Goal: Browse casually

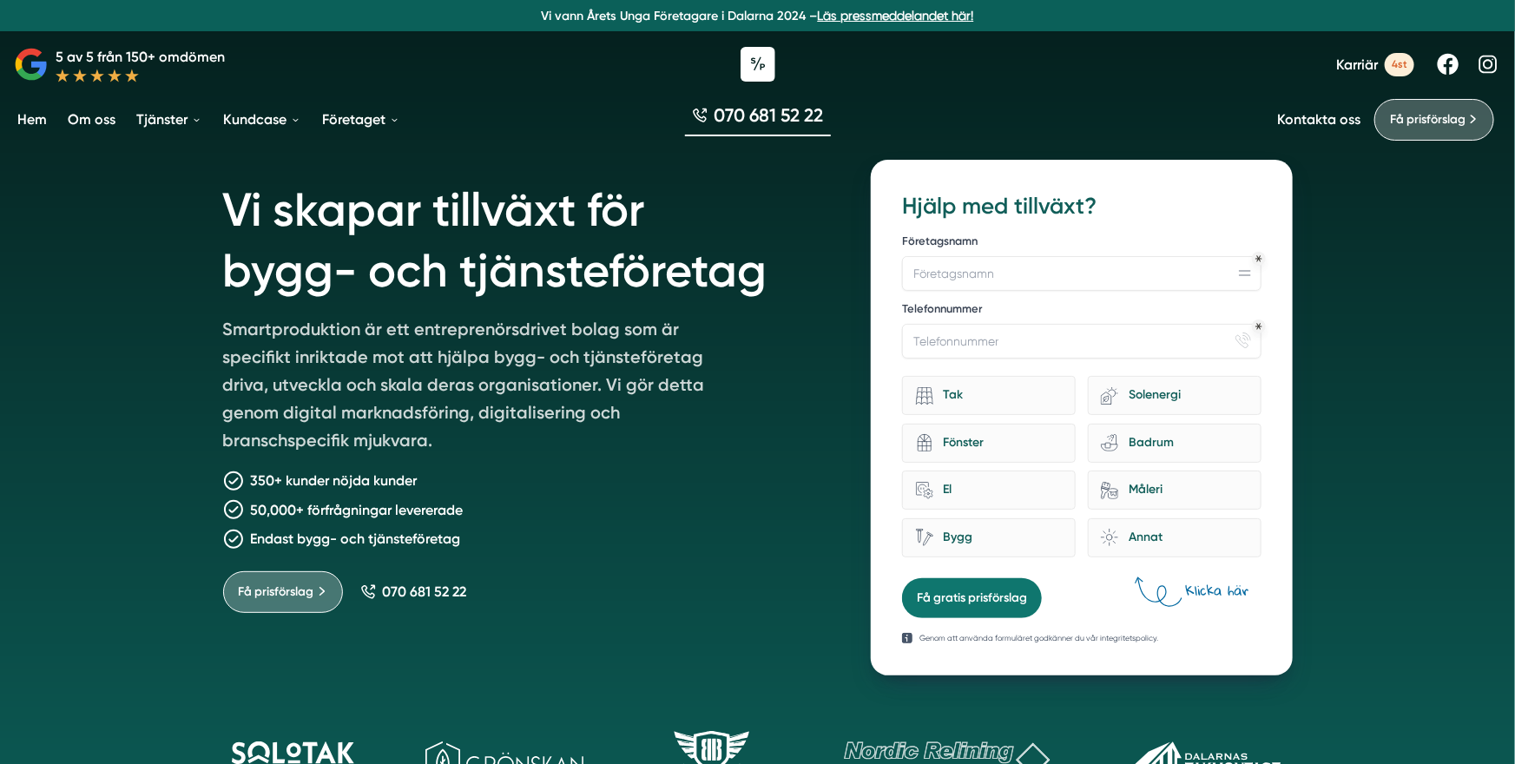
click at [351, 208] on h1 "Vi skapar tillväxt för bygg- och tjänsteföretag" at bounding box center [526, 237] width 607 height 155
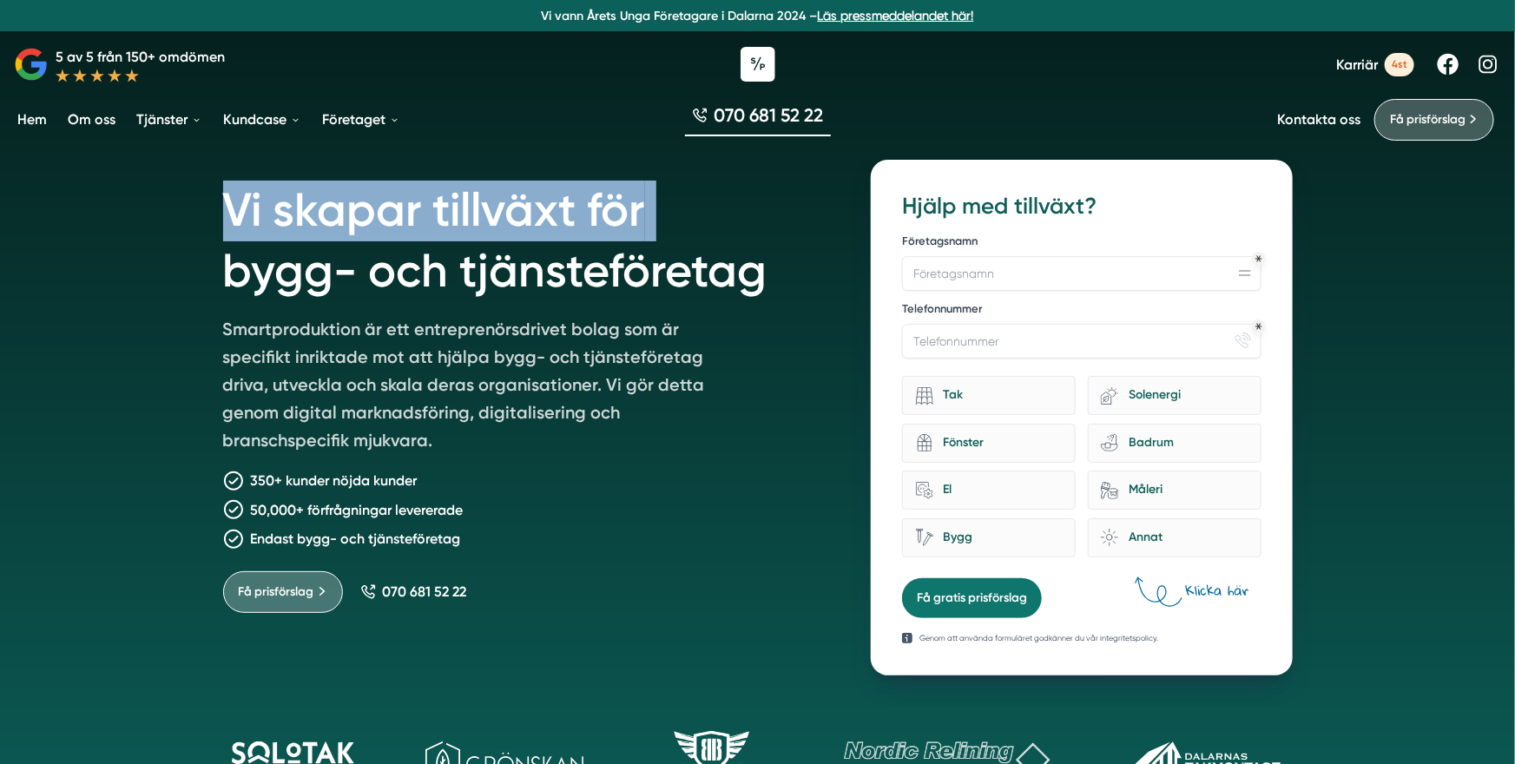
click at [351, 208] on h1 "Vi skapar tillväxt för bygg- och tjänsteföretag" at bounding box center [526, 237] width 607 height 155
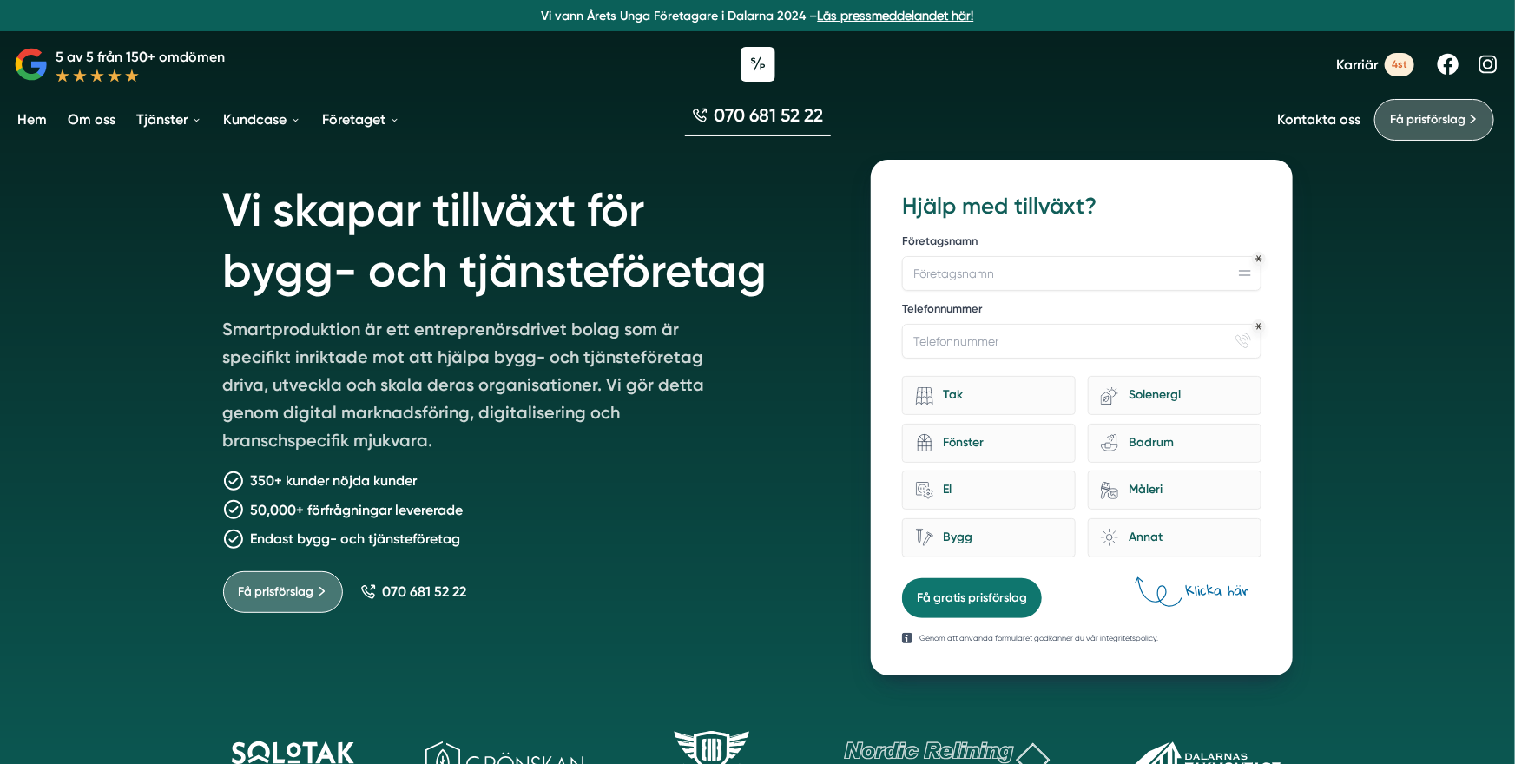
click at [347, 265] on h1 "Vi skapar tillväxt för bygg- och tjänsteföretag" at bounding box center [526, 237] width 607 height 155
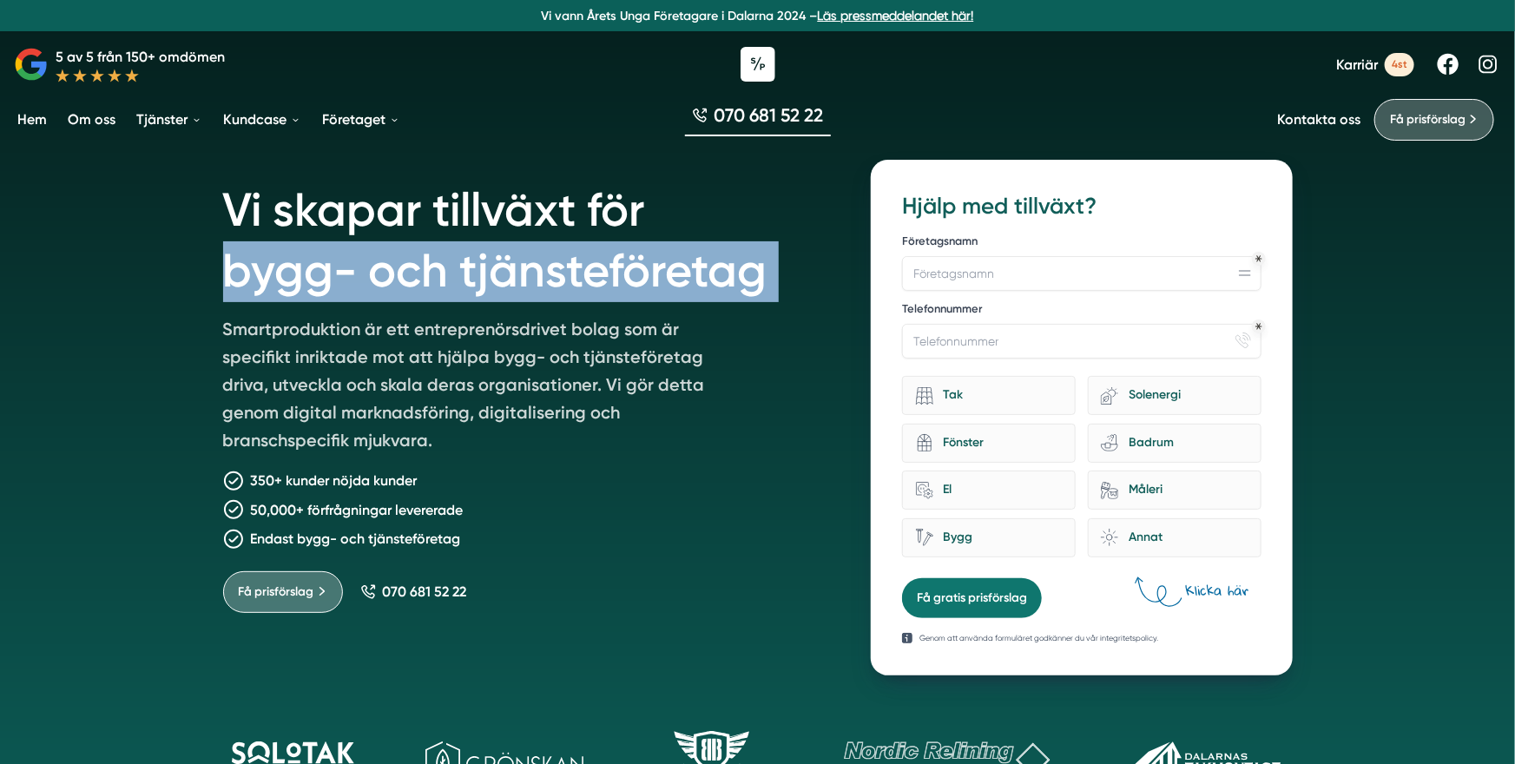
click at [347, 265] on h1 "Vi skapar tillväxt för bygg- och tjänsteföretag" at bounding box center [526, 237] width 607 height 155
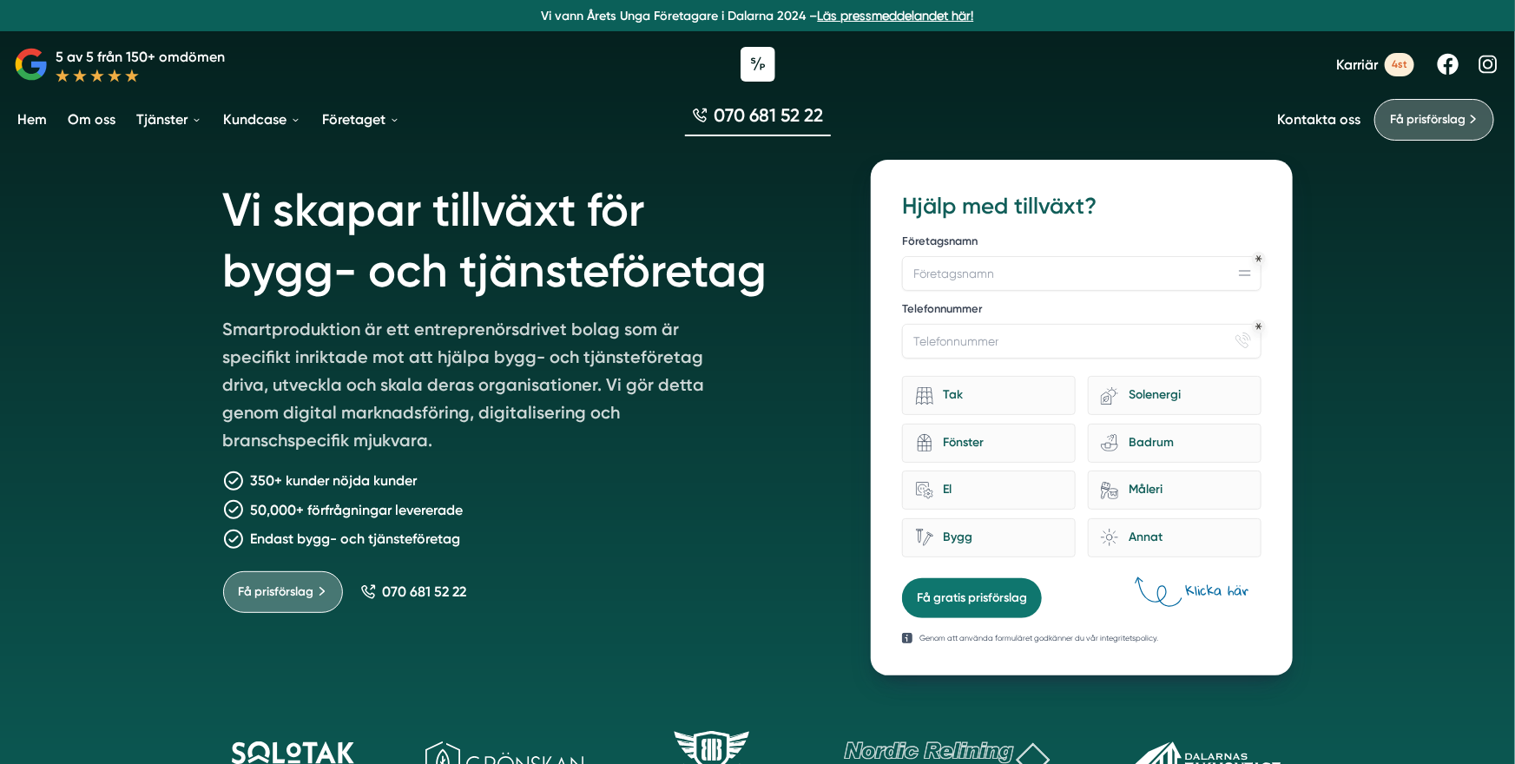
click at [491, 343] on p "Smartproduktion är ett entreprenörsdrivet bolag som är specifikt inriktade mot …" at bounding box center [473, 388] width 500 height 146
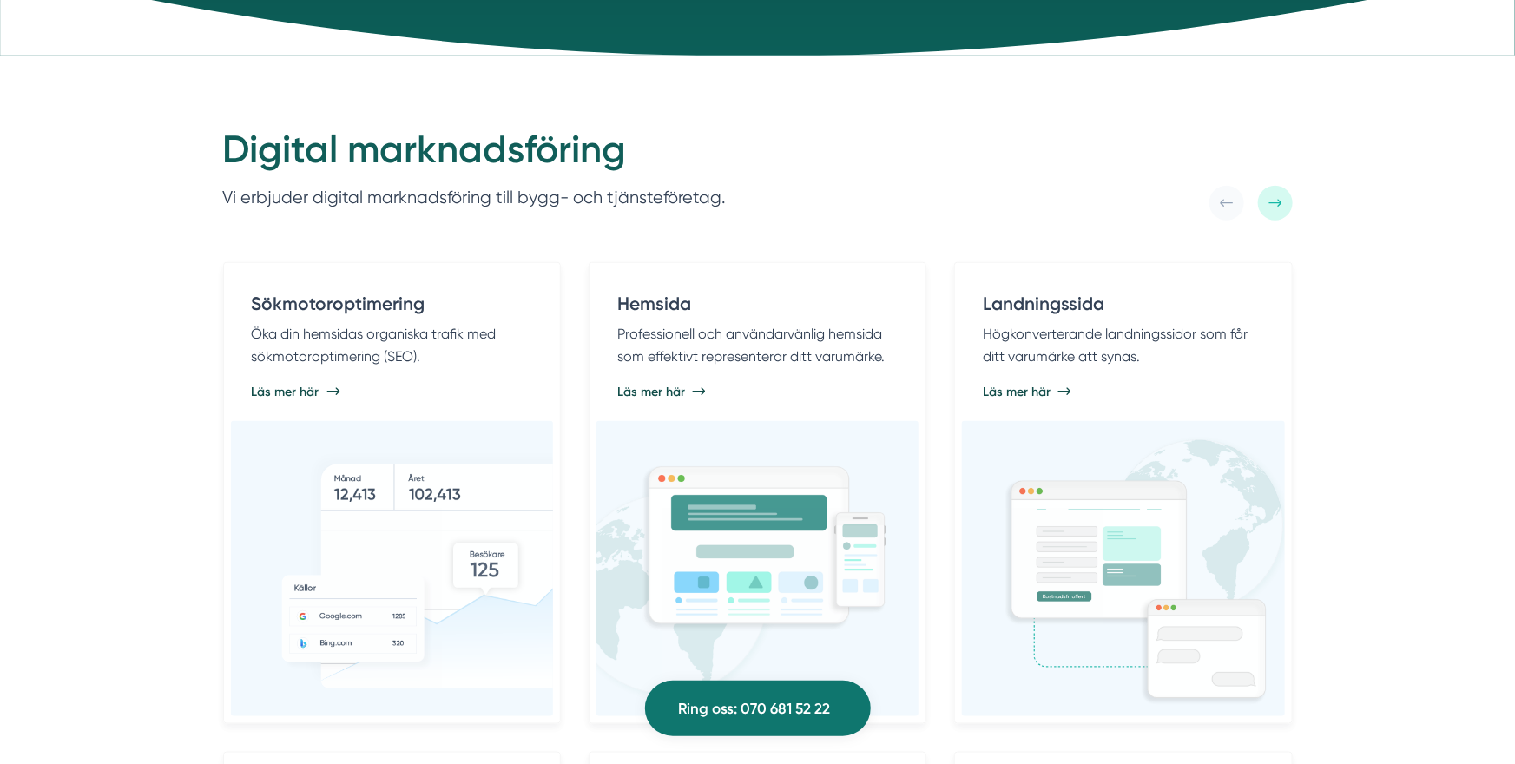
scroll to position [839, 0]
